Goal: Transaction & Acquisition: Purchase product/service

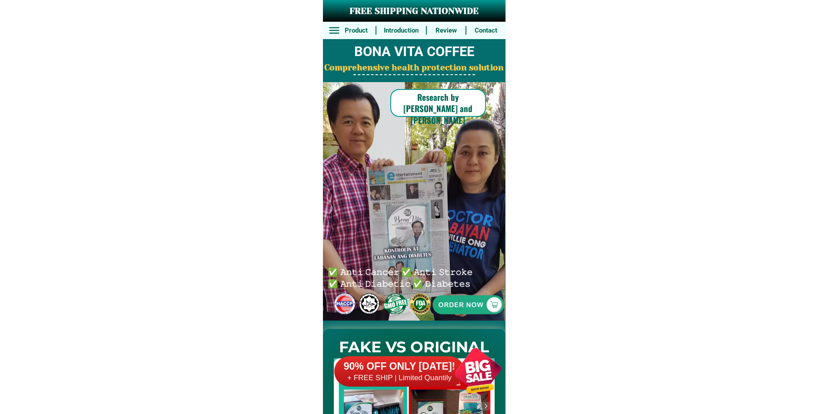
click at [444, 363] on div at bounding box center [478, 371] width 68 height 68
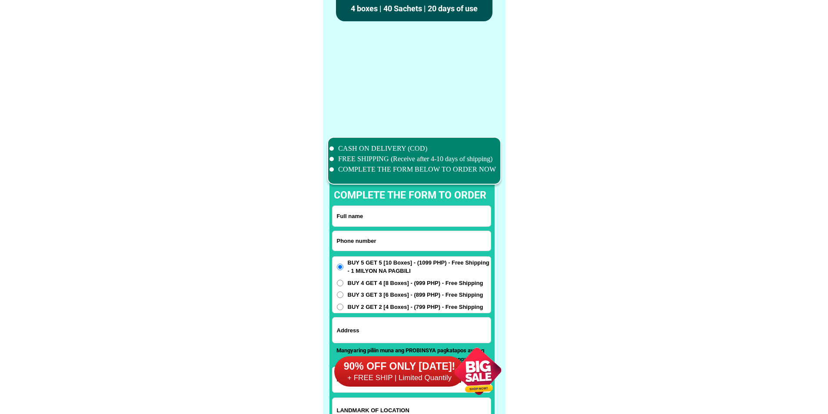
scroll to position [6757, 0]
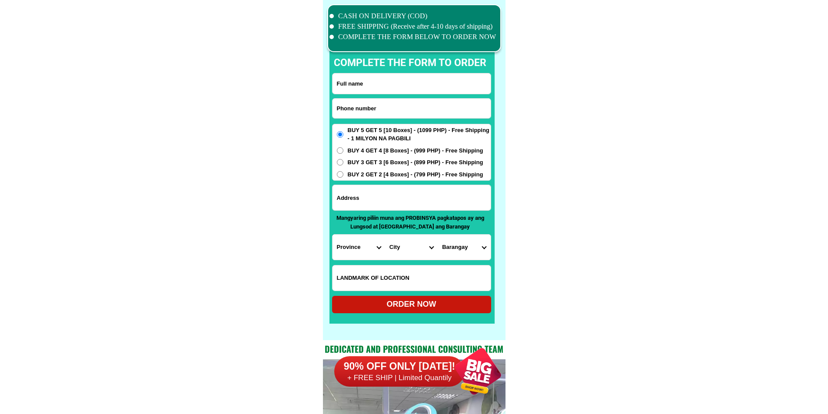
click at [412, 114] on input "Input phone_number" at bounding box center [412, 109] width 158 height 20
paste input "0995 955 1108"
click at [362, 110] on input "0995 955 1108" at bounding box center [412, 109] width 158 height 20
click at [352, 111] on input "0995 9551108" at bounding box center [412, 109] width 158 height 20
type input "09959551108"
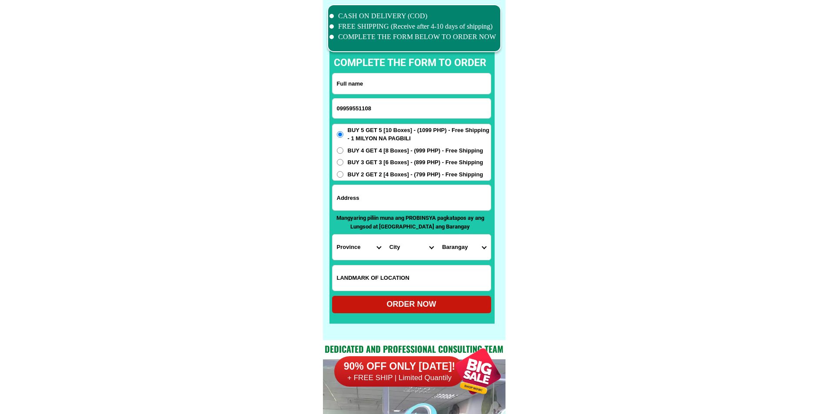
click at [434, 84] on input "Input full_name" at bounding box center [412, 83] width 158 height 20
paste input "Virgilio R.Morales"
type input "Virgilio R.Morales"
click at [404, 196] on input "Input address" at bounding box center [412, 197] width 158 height 25
paste input "#9 gray st San Jose, candon city East of mercury drug"
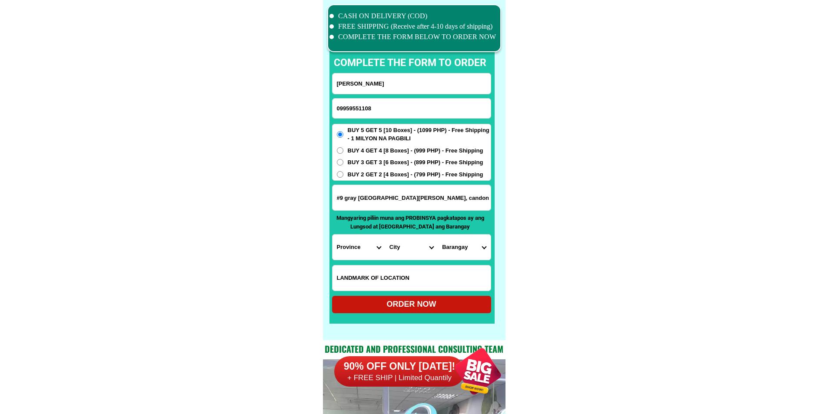
type input "#9 gray st San Jose, candon city East of mercury drug"
click at [420, 202] on input "#9 gray st San Jose, candon city East of mercury drug" at bounding box center [412, 197] width 158 height 25
click at [371, 250] on select "Province Abra Agusan-del-norte Agusan-del-sur Aklan Albay Antique Apayao Aurora…" at bounding box center [359, 247] width 53 height 25
select select "63_682"
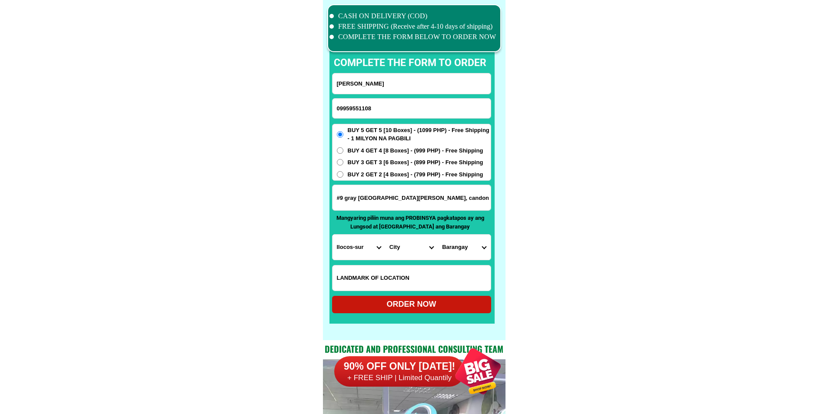
click at [415, 249] on select "City Alilem Banayoyo Bantay Cabugao Candon-city Caoayan Cervantes Galimuyod Gre…" at bounding box center [411, 247] width 53 height 25
select select "63_6825397"
click at [469, 251] on select "Barangay Allangigan primero Allangigan segundo Amguid Ayudante Bagani camposant…" at bounding box center [464, 247] width 53 height 25
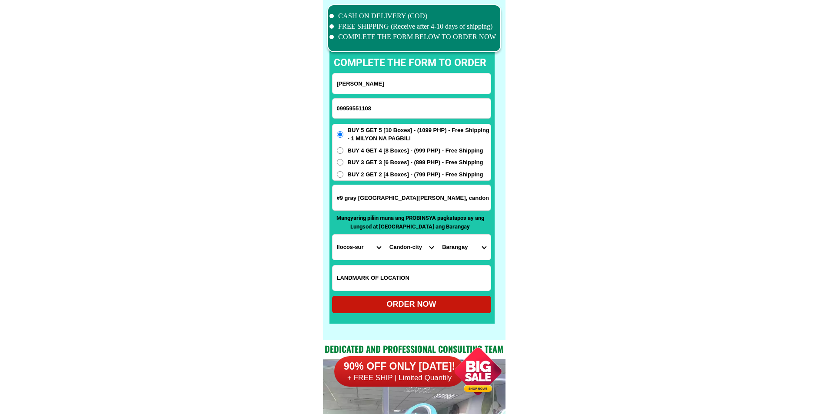
select select "63_682539773856"
drag, startPoint x: 591, startPoint y: 285, endPoint x: 559, endPoint y: 298, distance: 34.3
click at [429, 296] on form "Virgilio R.Morales 09959551108 ORDER NOW #9 gray st San Jose, candon city East …" at bounding box center [411, 193] width 159 height 240
click at [432, 299] on div "ORDER NOW" at bounding box center [411, 305] width 159 height 12
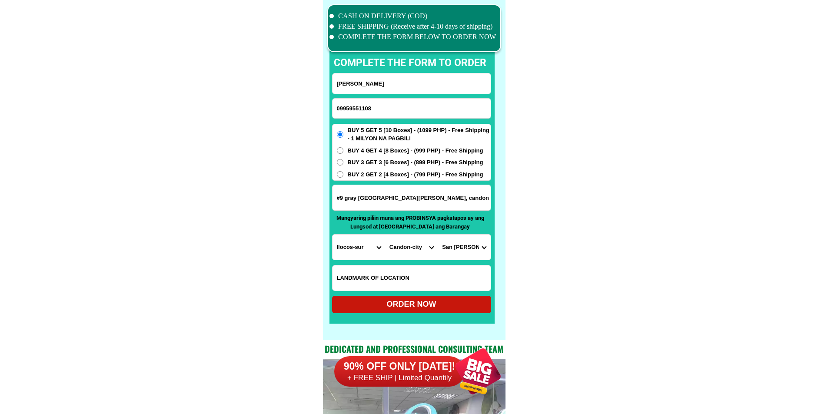
radio input "true"
click at [386, 116] on input "Input phone_number" at bounding box center [412, 109] width 158 height 20
paste input "Armando Apin"
type input "Armando Apin"
click at [408, 80] on input "Input full_name" at bounding box center [412, 83] width 158 height 20
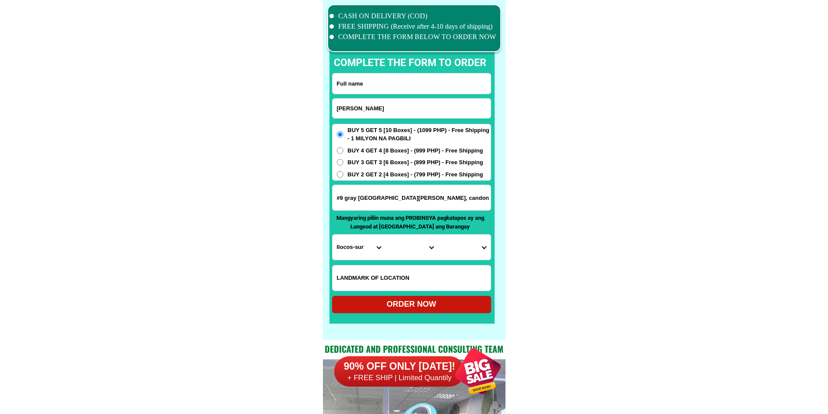
paste input "09531454783"
type input "09531454783"
click at [379, 105] on input "Armando Apin" at bounding box center [412, 109] width 158 height 20
paste input "09531454783"
type input "09531454783"
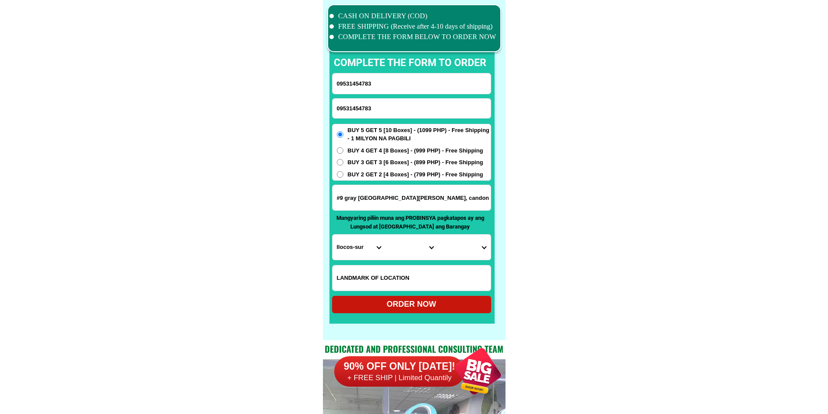
click at [419, 76] on input "09531454783" at bounding box center [412, 83] width 158 height 20
paste input "Armando Apin"
type input "Armando Apin"
click at [433, 194] on input "#9 gray st San Jose, candon city East of mercury drug" at bounding box center [412, 197] width 158 height 25
paste input "Cabacongan manito albay galing sa bascitbolan pangalawang skineta 3 purok pabab…"
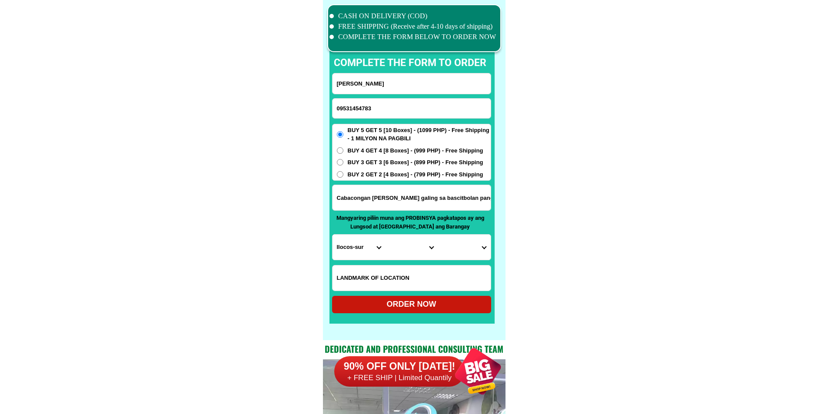
scroll to position [0, 252]
type input "Cabacongan manito albay galing sa bascitbolan pangalawang skineta 3 purok pabab…"
click at [399, 170] on div "BUY 5 GET 5 [10 Boxes] - (1099 PHP) - Free Shipping - 1 MILYON NA PAGBILI BUY 4…" at bounding box center [411, 152] width 159 height 57
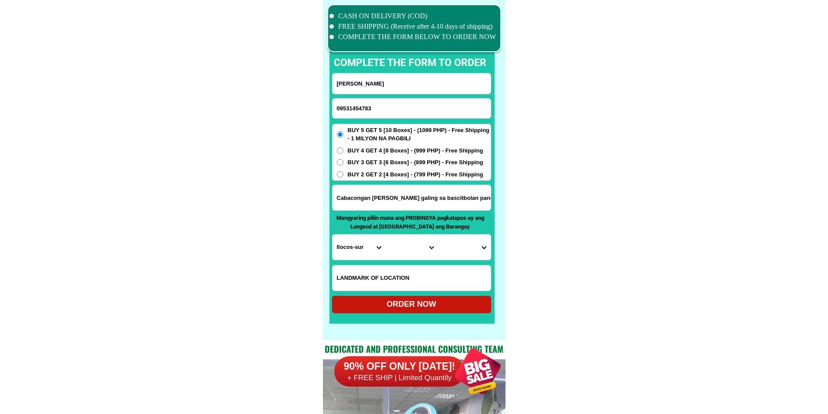
click at [376, 243] on select "Province Abra Agusan-del-norte Agusan-del-sur Aklan Albay Antique Apayao Aurora…" at bounding box center [359, 247] width 53 height 25
select select "63_402"
click at [333, 235] on select "Province Abra Agusan-del-norte Agusan-del-sur Aklan Albay Antique Apayao Aurora…" at bounding box center [359, 247] width 53 height 25
click at [388, 175] on span "BUY 2 GET 2 [4 Boxes] - (799 PHP) - Free Shipping" at bounding box center [416, 174] width 136 height 9
click at [343, 175] on input "BUY 2 GET 2 [4 Boxes] - (799 PHP) - Free Shipping" at bounding box center [340, 174] width 7 height 7
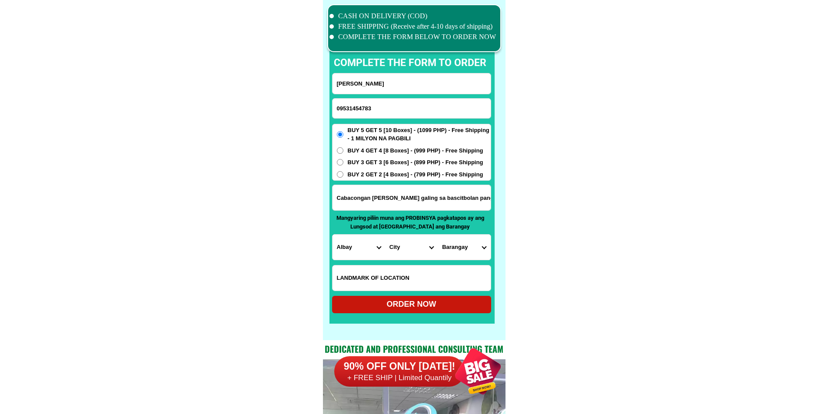
radio input "true"
click at [410, 250] on select "City Albay-malinao Albay-santo-domingo Bacacay Camalig Daraga Guinobatan Jovell…" at bounding box center [411, 247] width 53 height 25
select select "63_4025702"
click at [479, 255] on select "Barangay Balabagon Balasbas Bamban Buyo Cabacongan Cabit Cawayan Cawit Holugan …" at bounding box center [464, 247] width 53 height 25
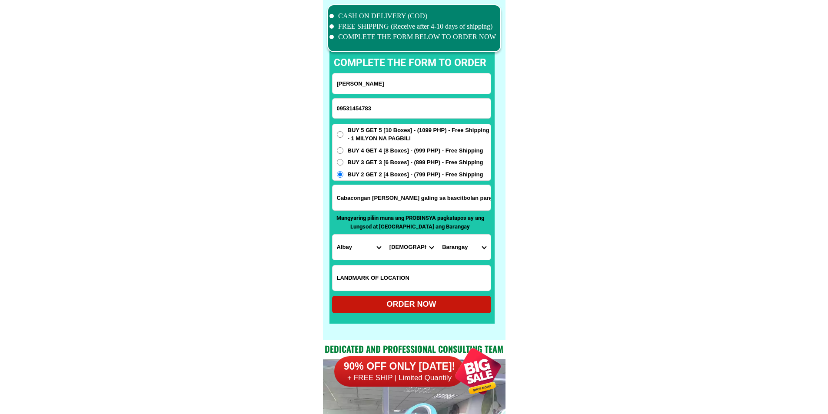
select select "63_40257024965"
drag, startPoint x: 553, startPoint y: 258, endPoint x: 547, endPoint y: 264, distance: 8.9
click at [461, 314] on div at bounding box center [411, 173] width 165 height 302
click at [462, 307] on div "ORDER NOW" at bounding box center [411, 305] width 159 height 12
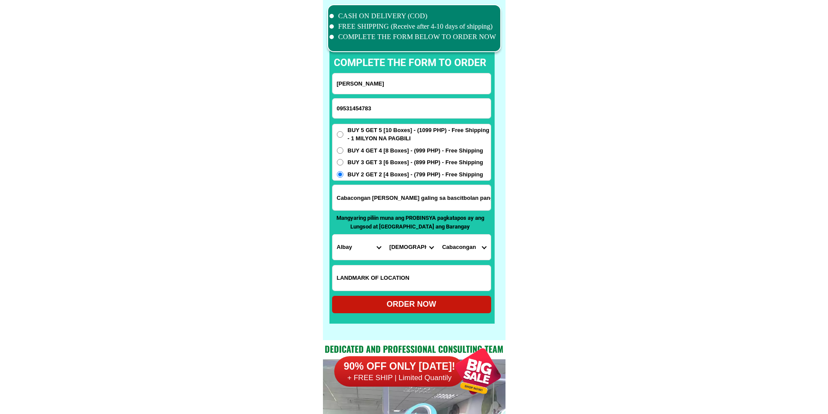
radio input "true"
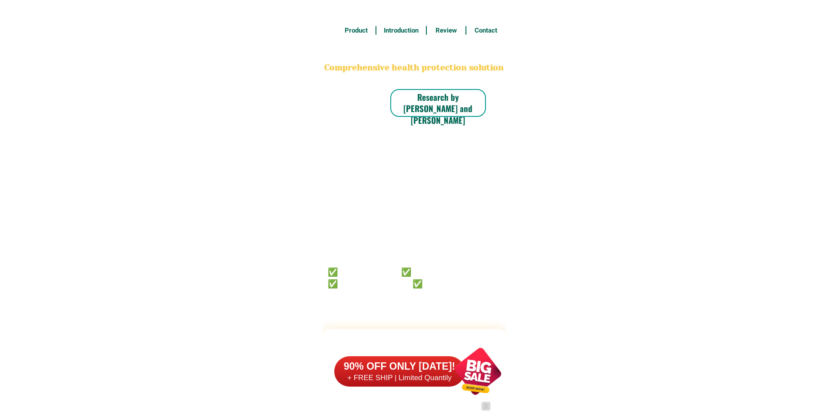
scroll to position [6801, 0]
